Goal: Information Seeking & Learning: Learn about a topic

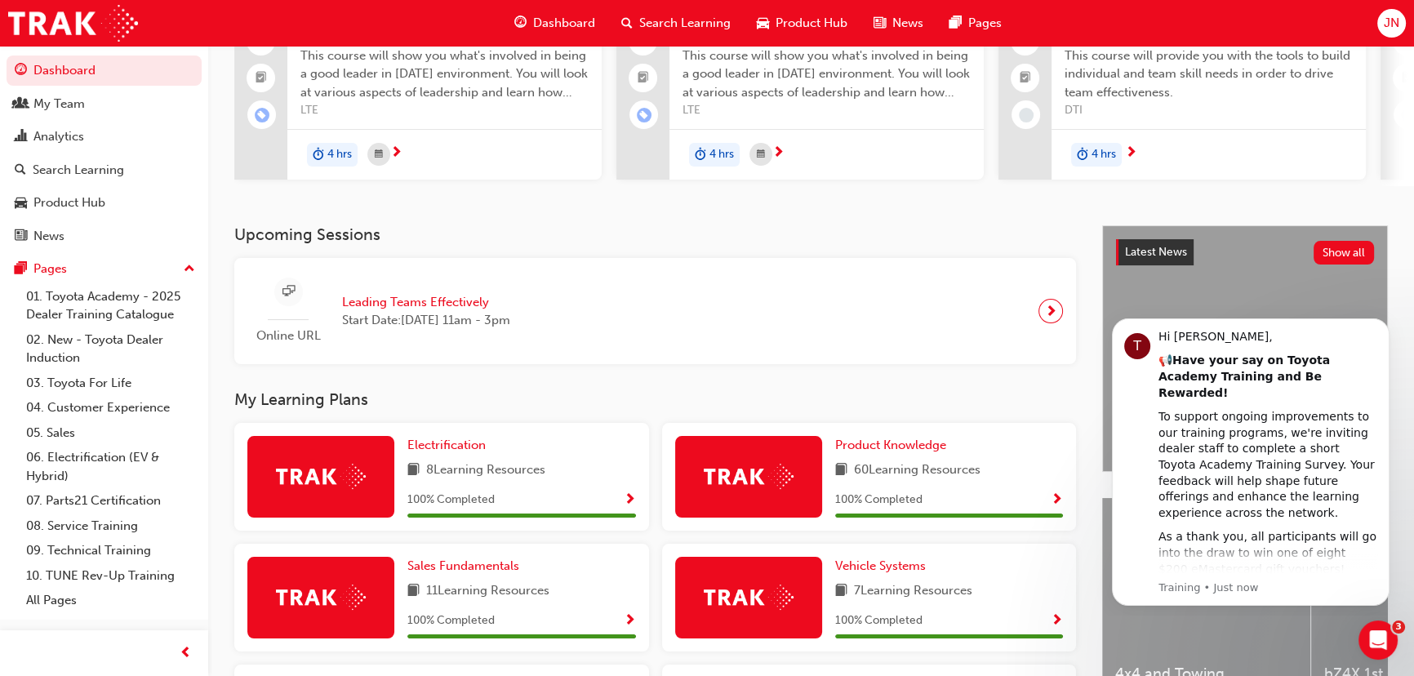
scroll to position [296, 0]
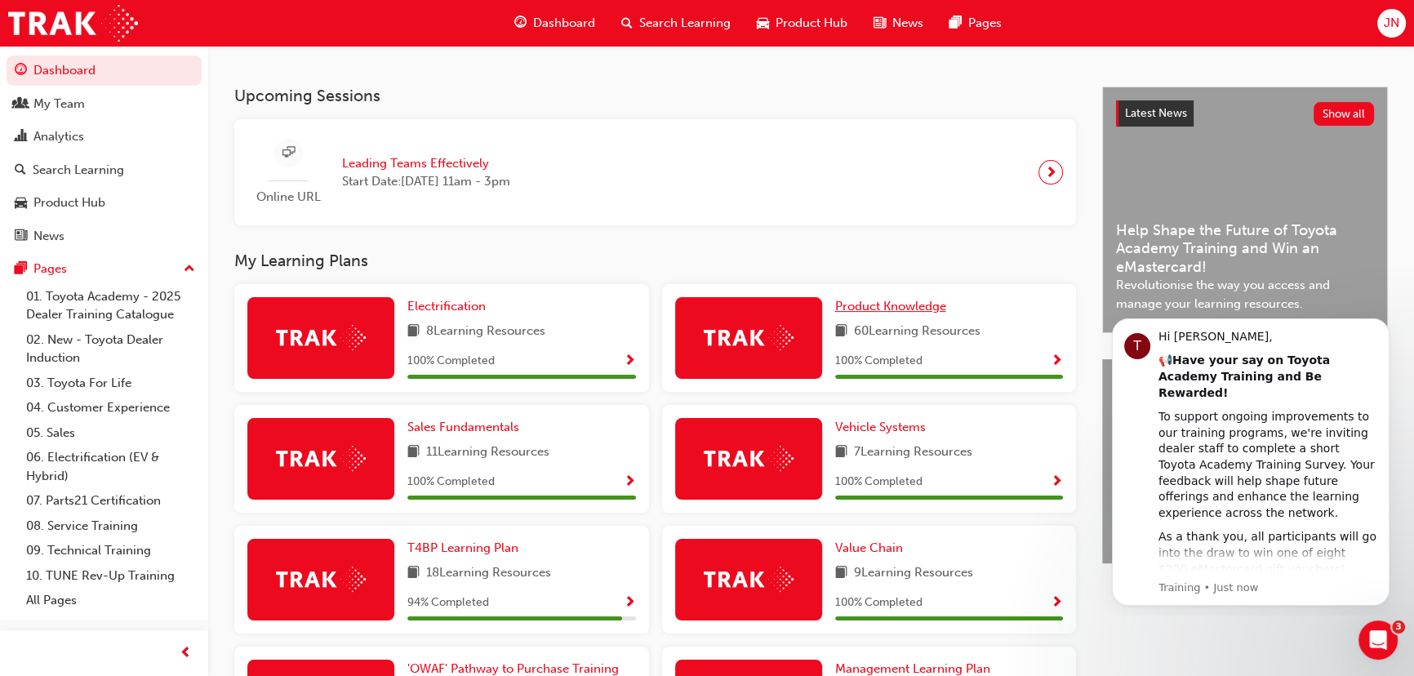
click at [876, 309] on span "Product Knowledge" at bounding box center [890, 306] width 111 height 15
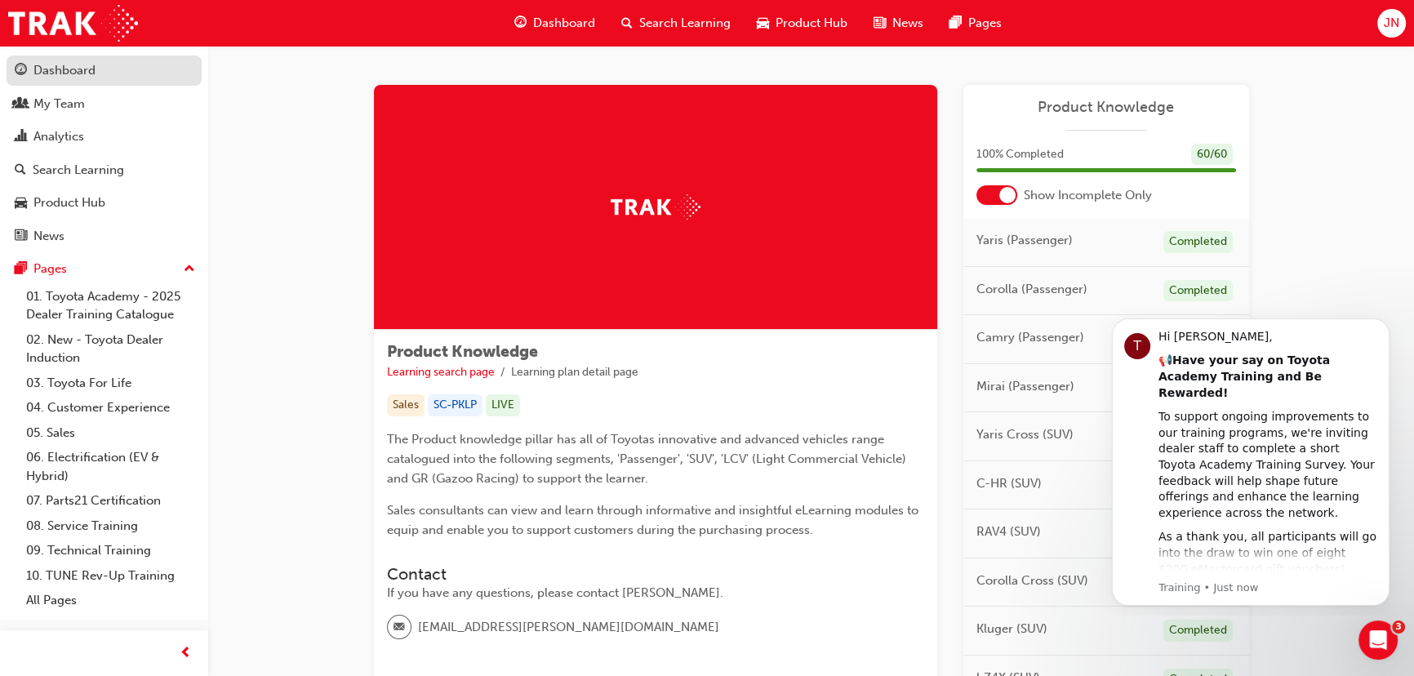
click at [60, 82] on link "Dashboard" at bounding box center [104, 71] width 195 height 30
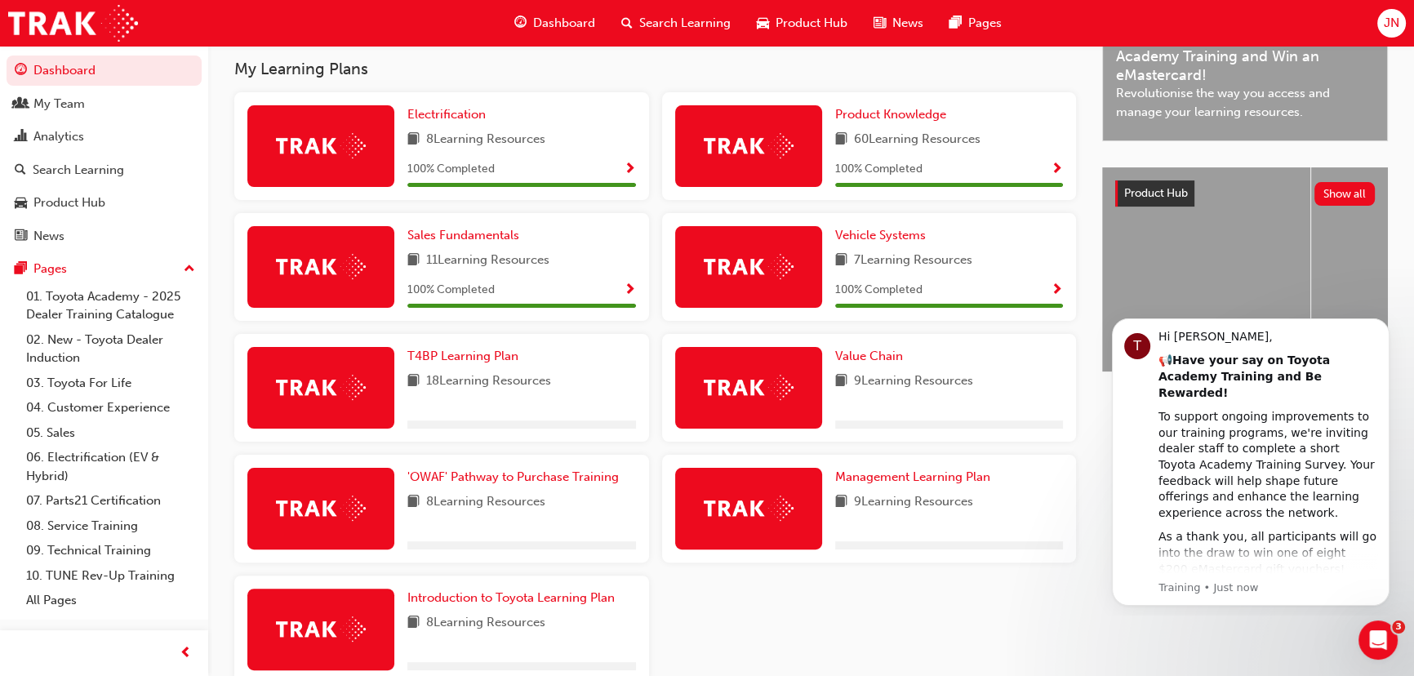
scroll to position [580, 0]
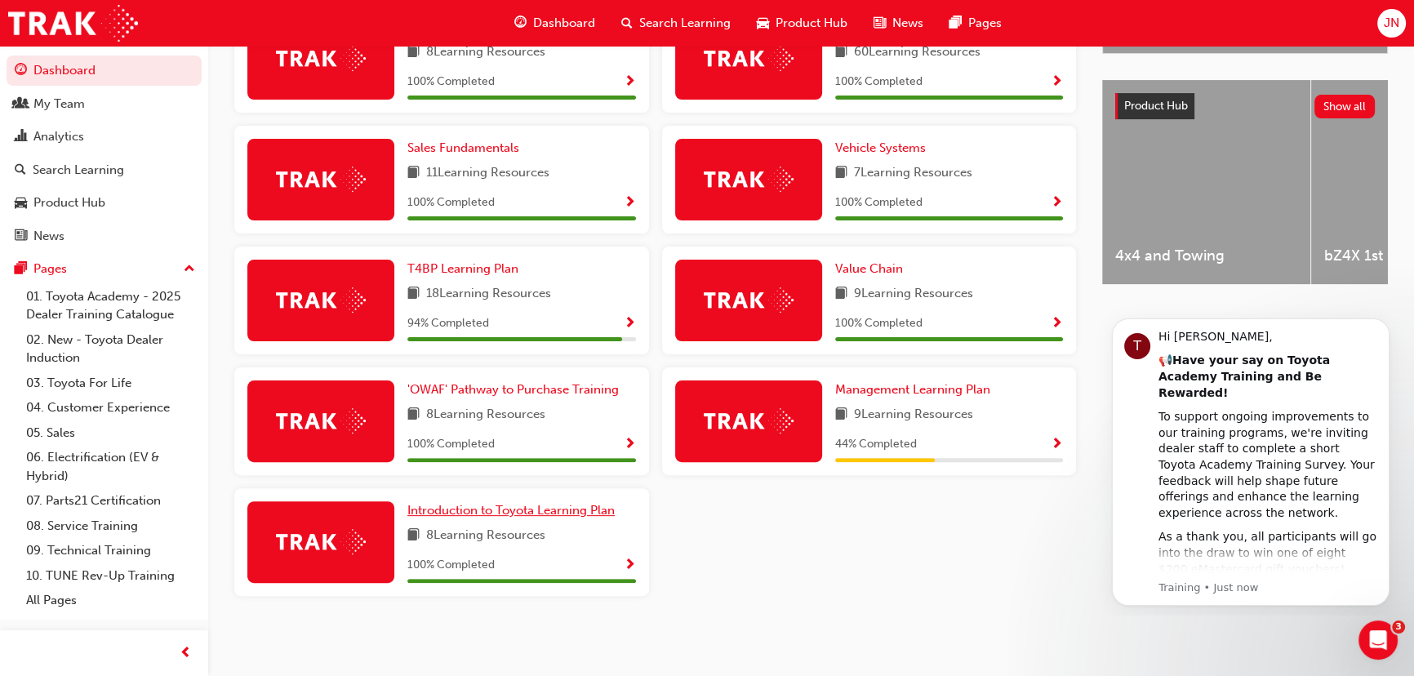
click at [489, 510] on span "Introduction to Toyota Learning Plan" at bounding box center [510, 510] width 207 height 15
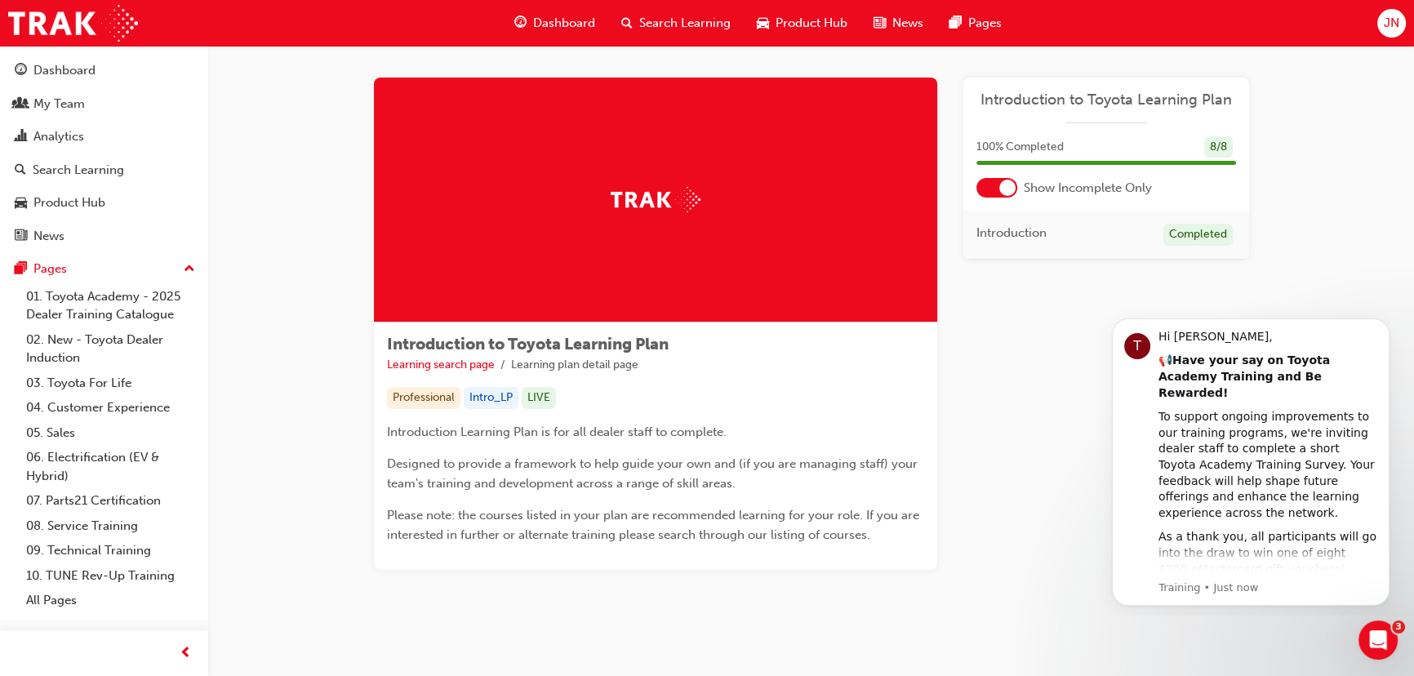
scroll to position [19, 0]
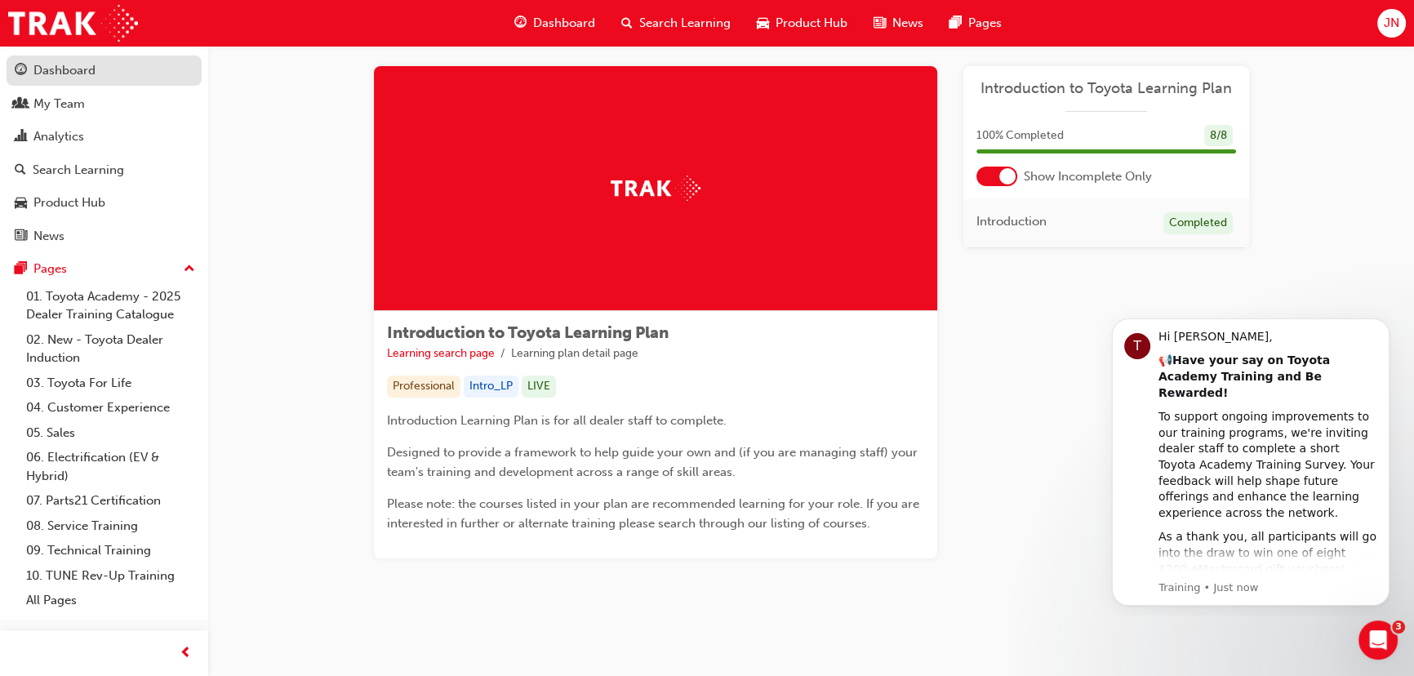
click at [75, 78] on div "Dashboard" at bounding box center [64, 70] width 62 height 19
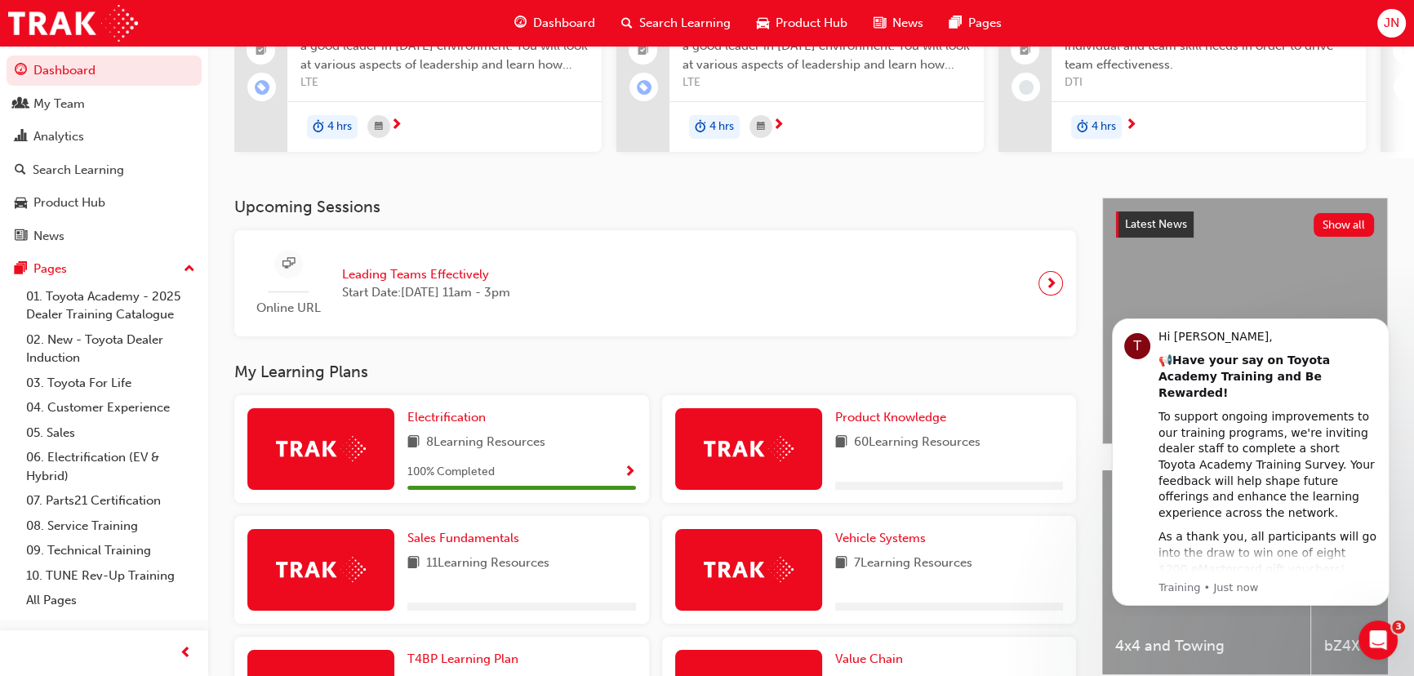
scroll to position [519, 0]
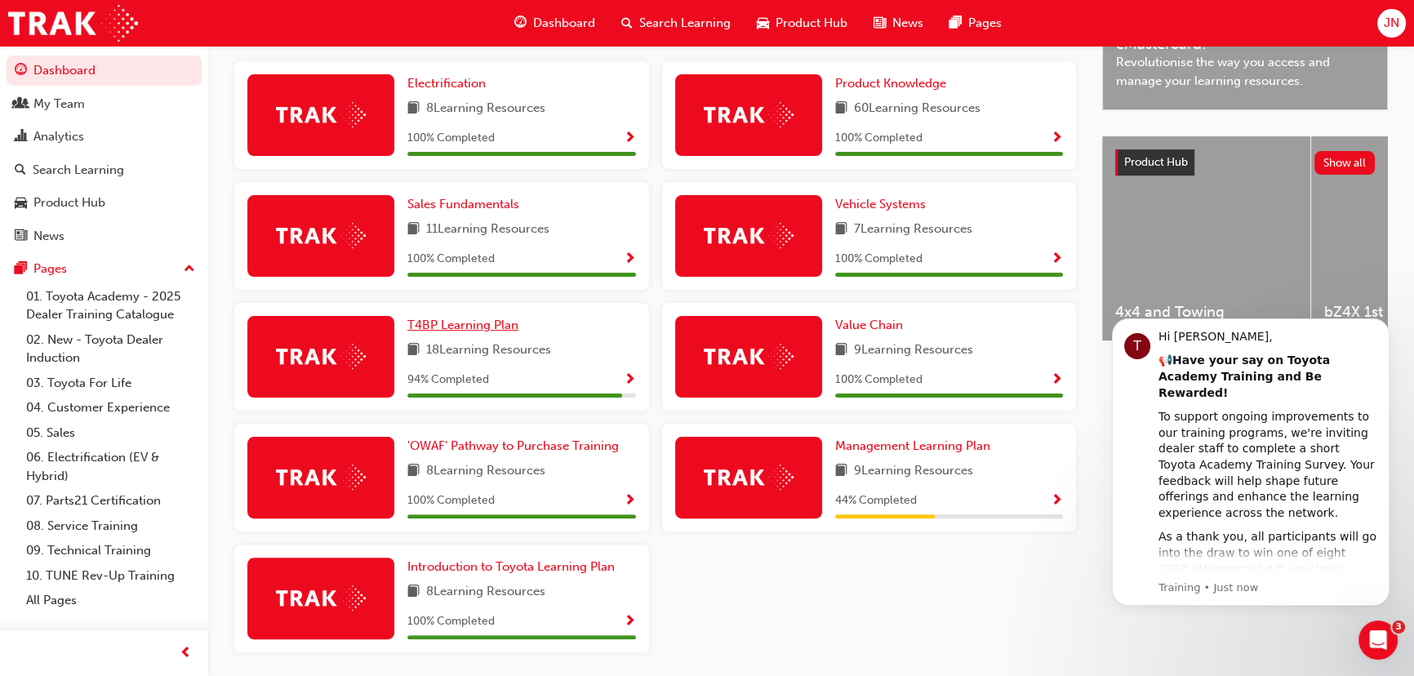
click at [460, 325] on span "T4BP Learning Plan" at bounding box center [462, 325] width 111 height 15
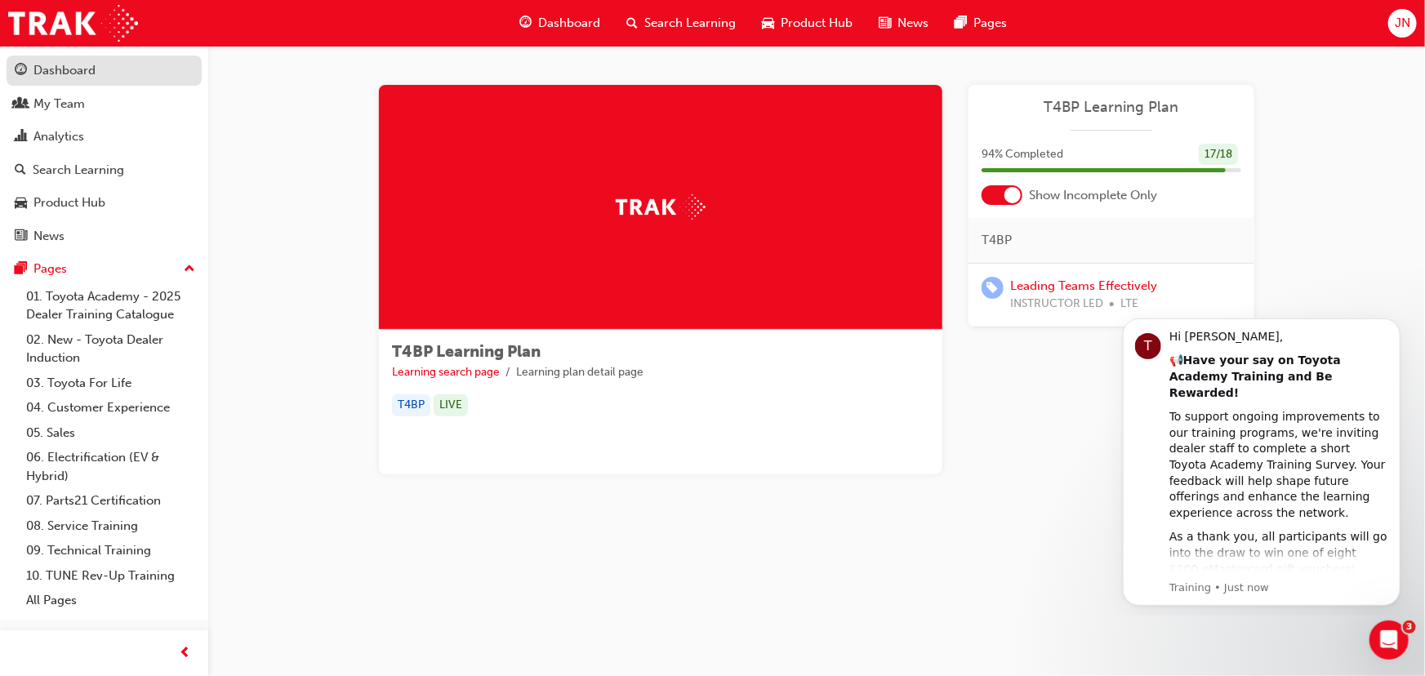
click at [55, 63] on div "Dashboard" at bounding box center [64, 70] width 62 height 19
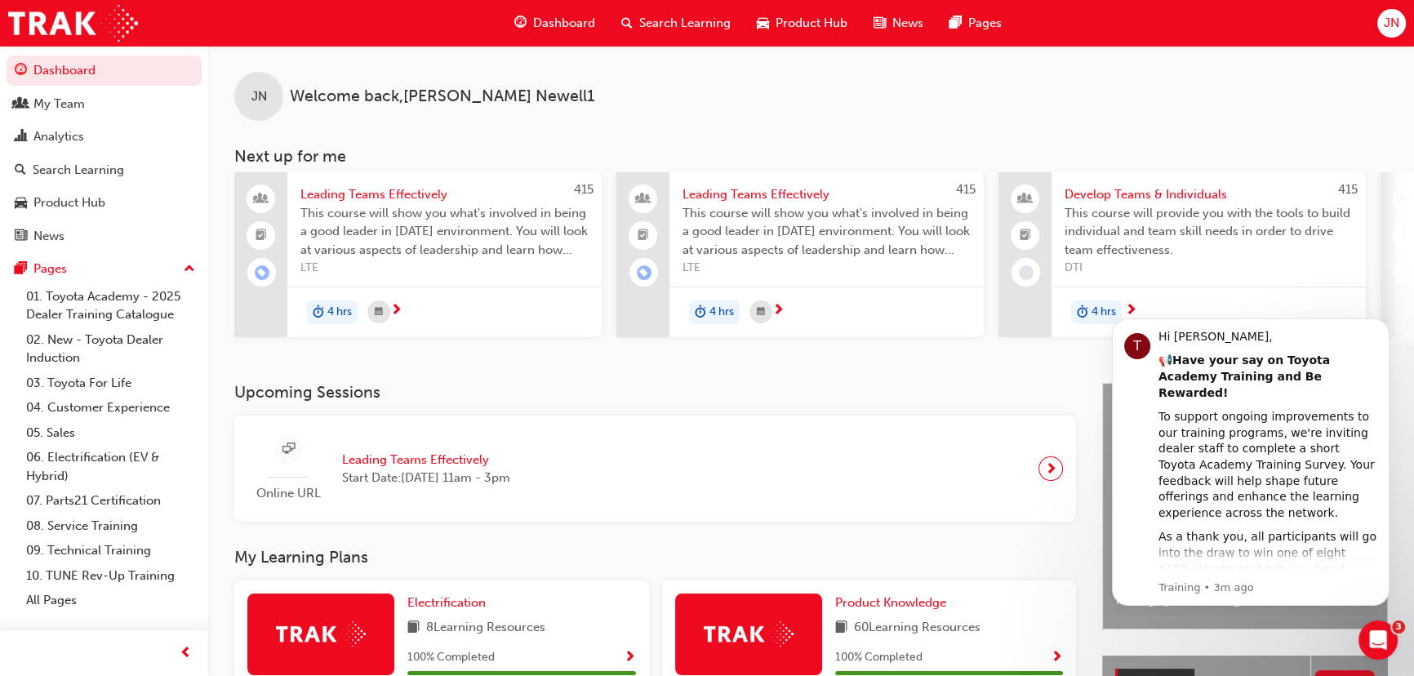
click at [649, 16] on span "Search Learning" at bounding box center [684, 23] width 91 height 19
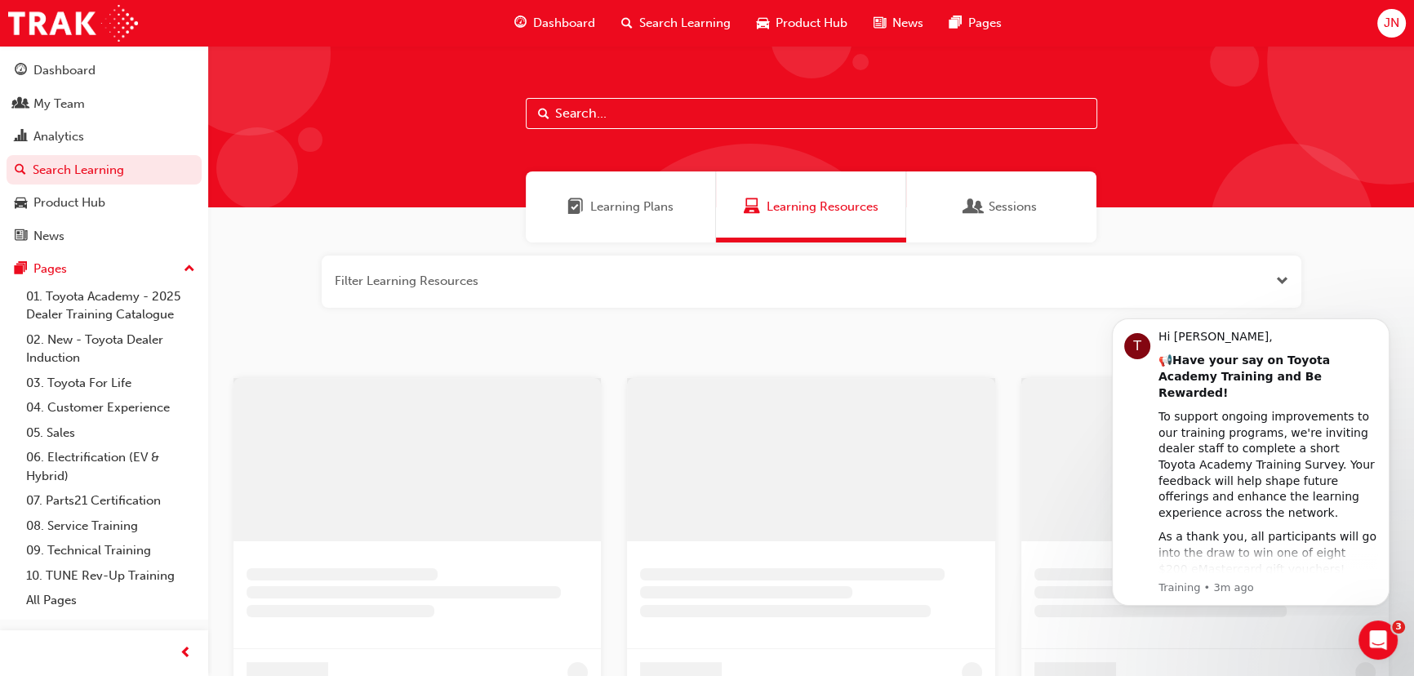
click at [610, 109] on input "text" at bounding box center [812, 113] width 572 height 31
type input "virtual"
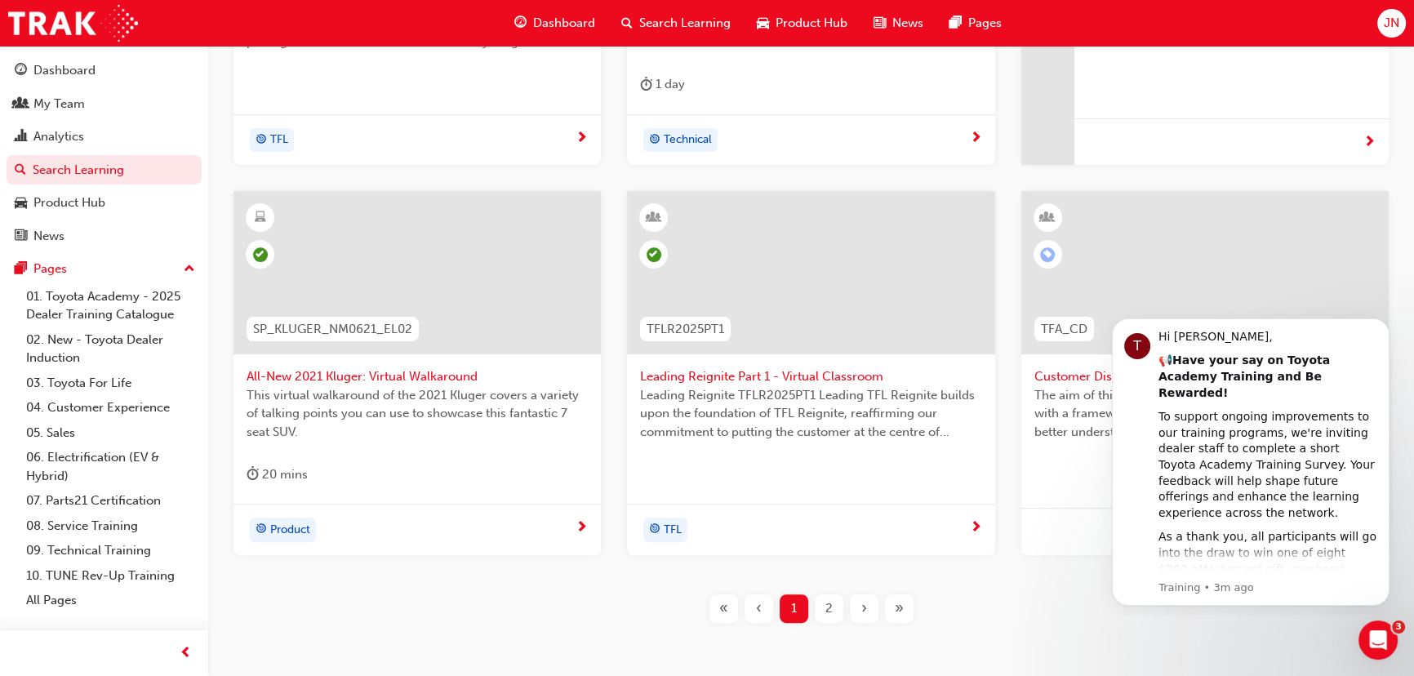
scroll to position [652, 0]
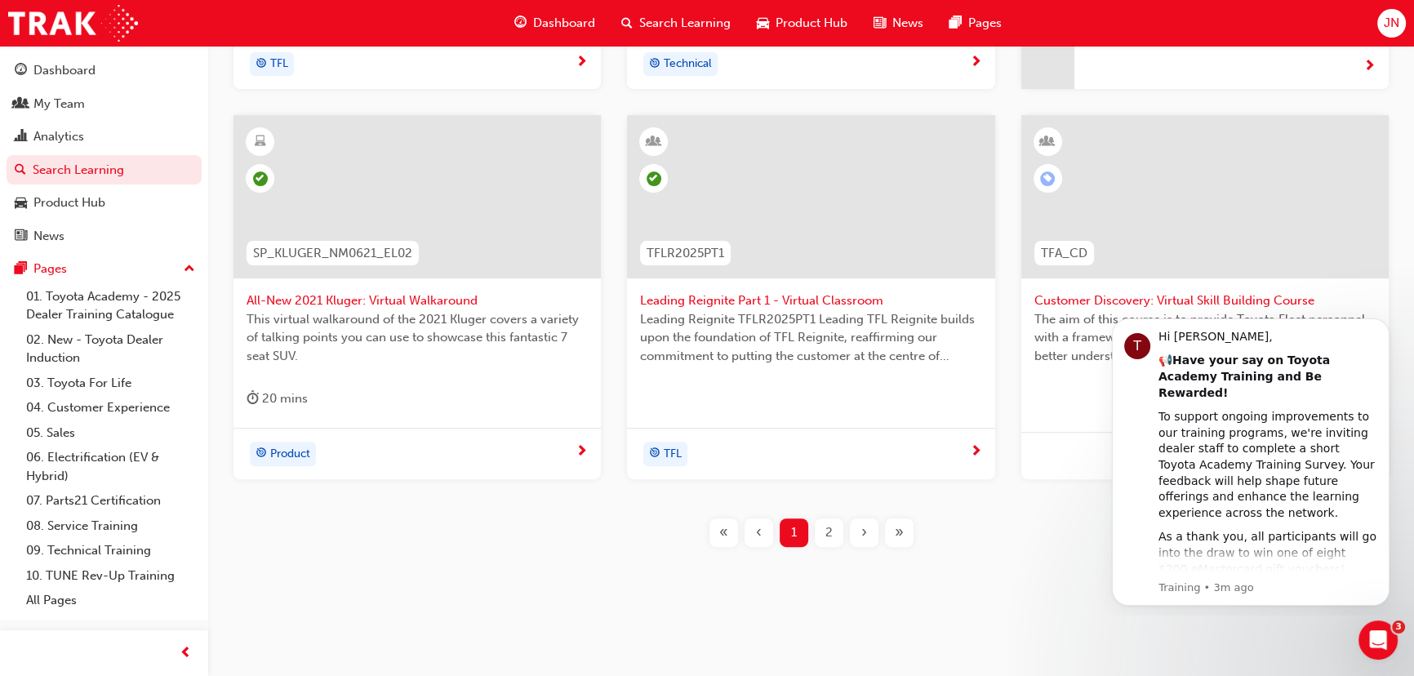
click at [1158, 236] on div at bounding box center [1204, 196] width 367 height 163
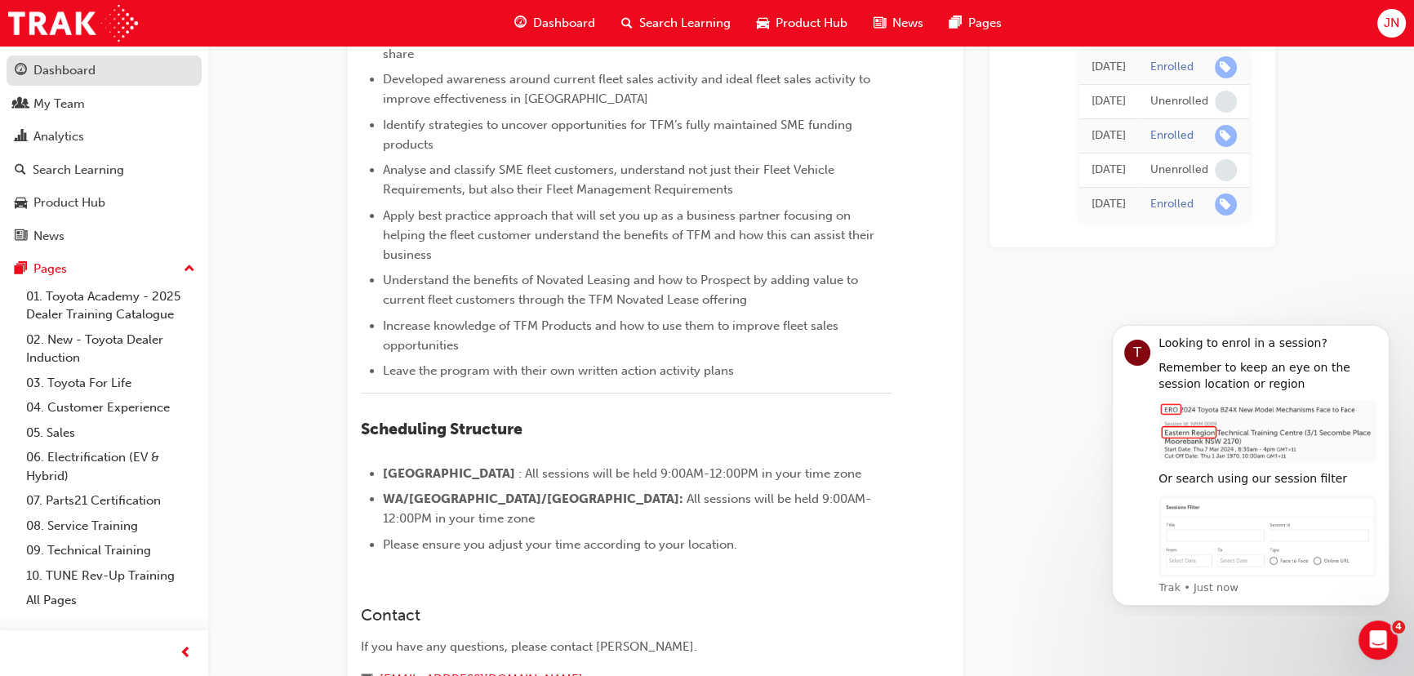
scroll to position [73, 0]
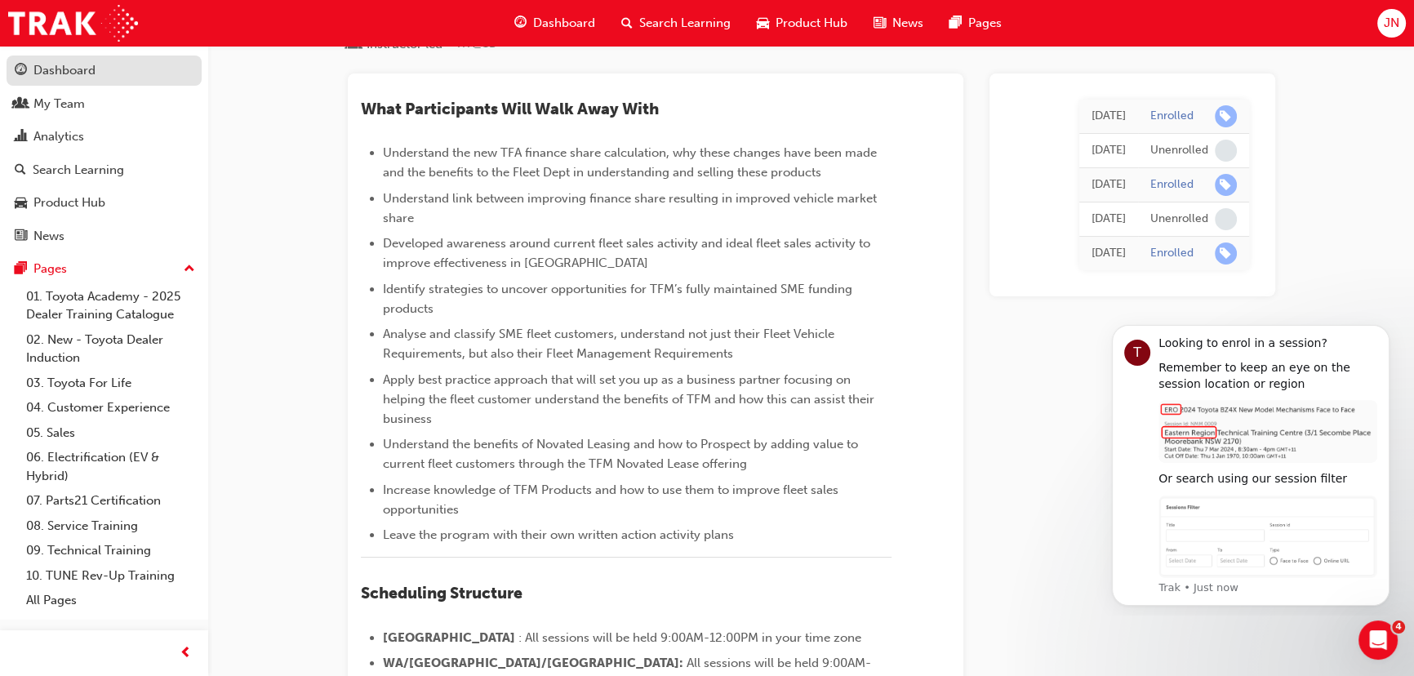
click at [51, 67] on div "Dashboard" at bounding box center [64, 70] width 62 height 19
